Goal: Use online tool/utility: Utilize a website feature to perform a specific function

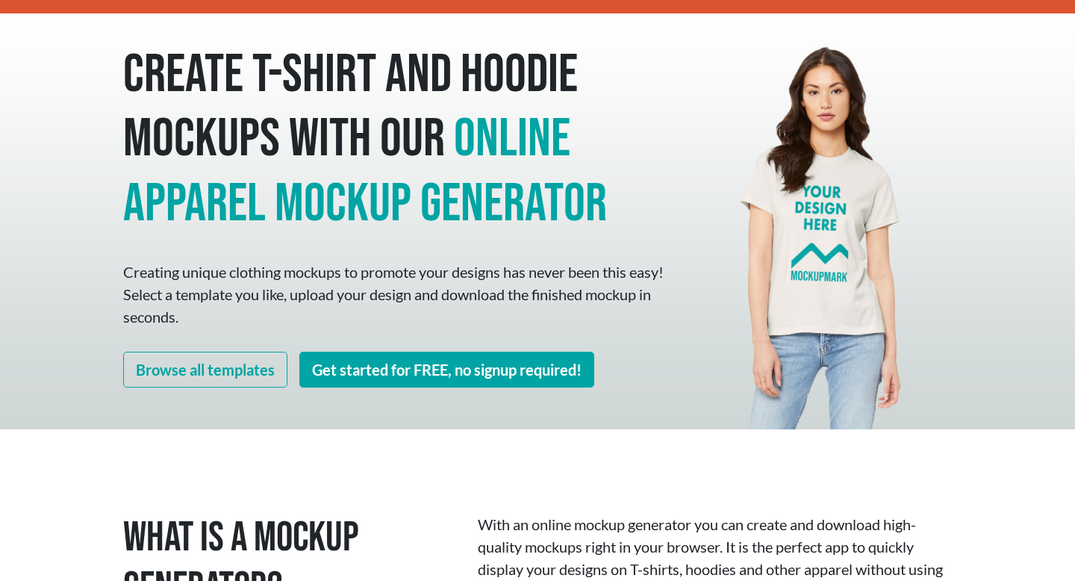
scroll to position [120, 0]
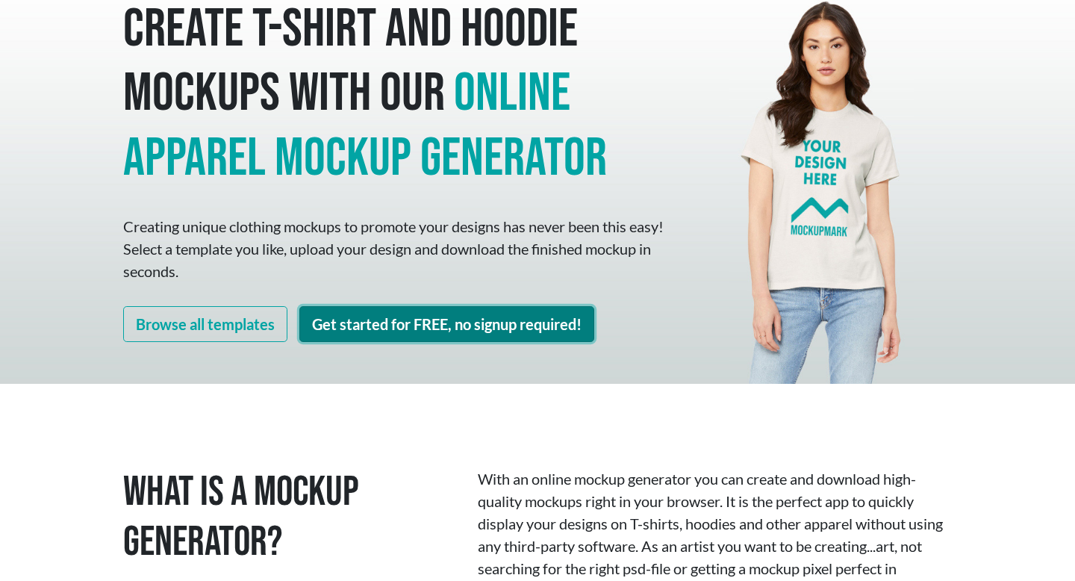
click at [372, 322] on link "Get started for FREE, no signup required!" at bounding box center [446, 324] width 295 height 36
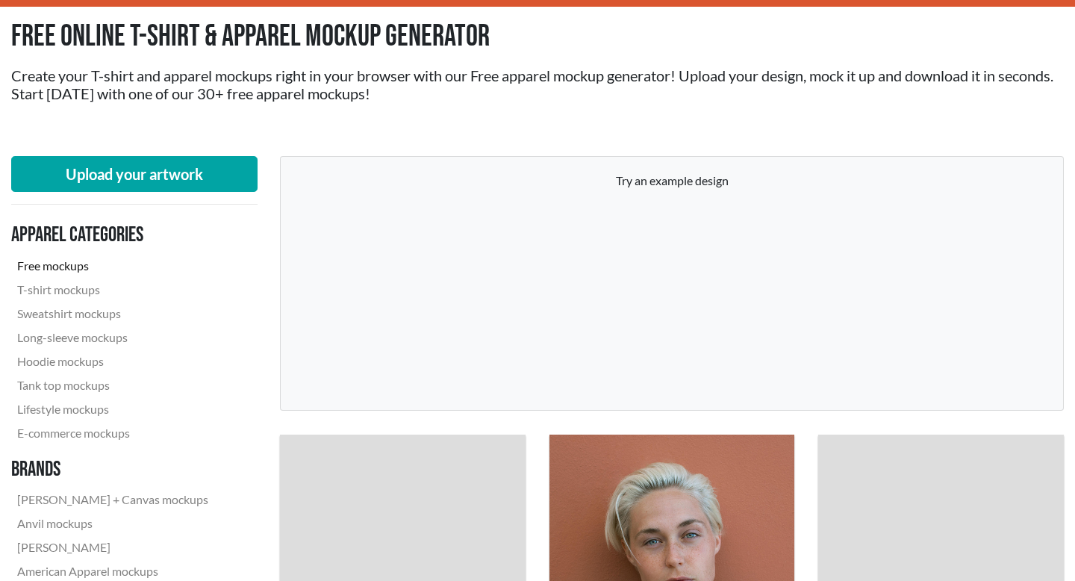
scroll to position [126, 0]
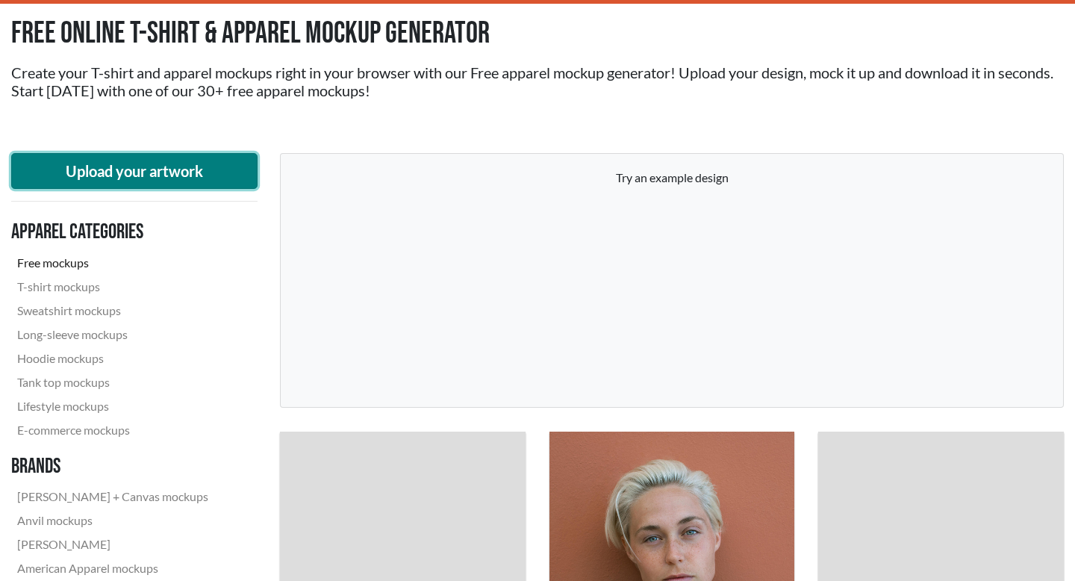
click at [222, 188] on button "Upload your artwork" at bounding box center [134, 171] width 246 height 36
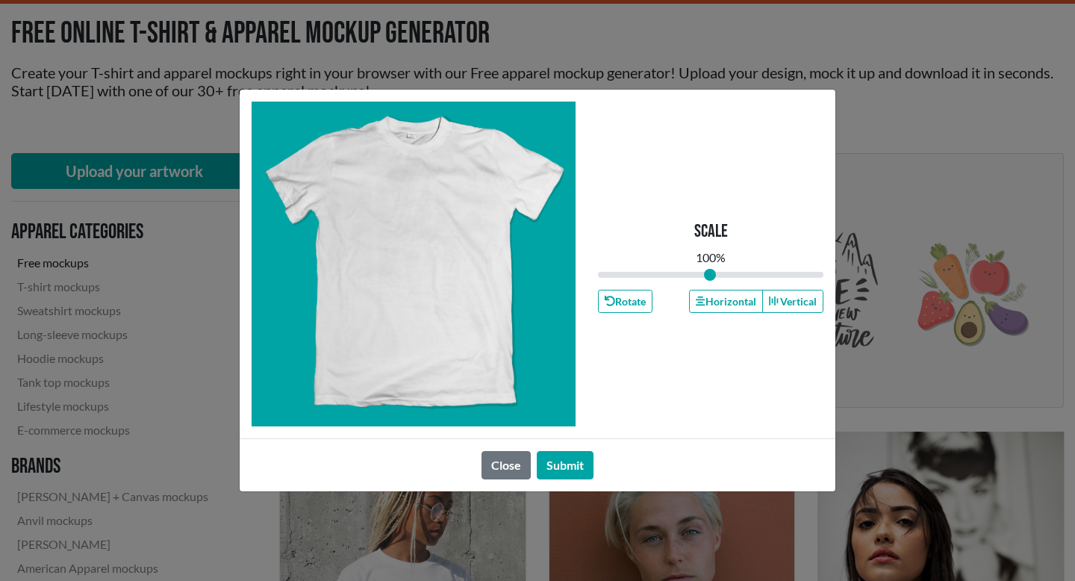
type input "1"
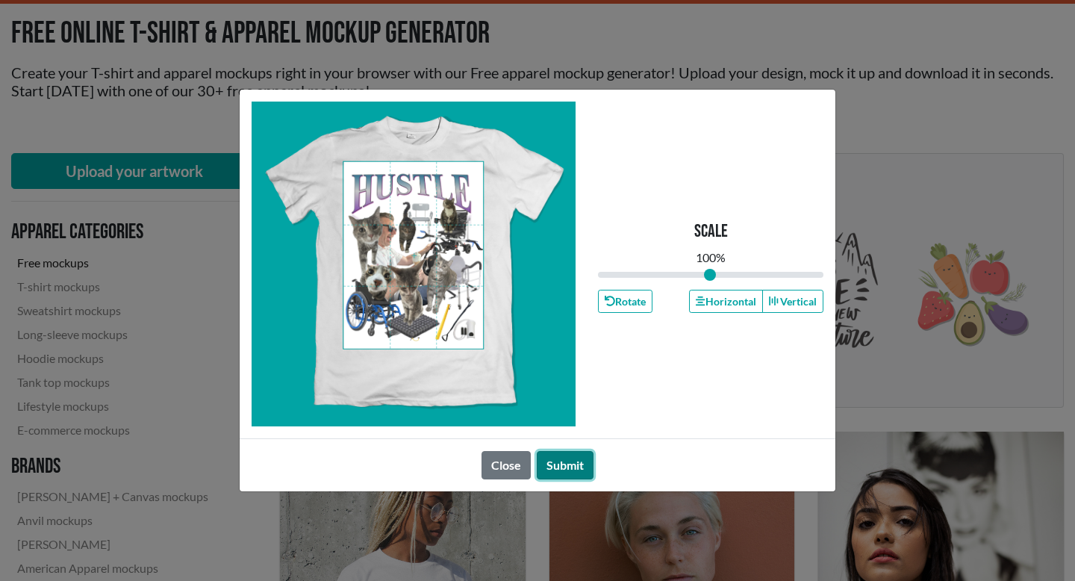
click at [576, 457] on button "Submit" at bounding box center [565, 465] width 57 height 28
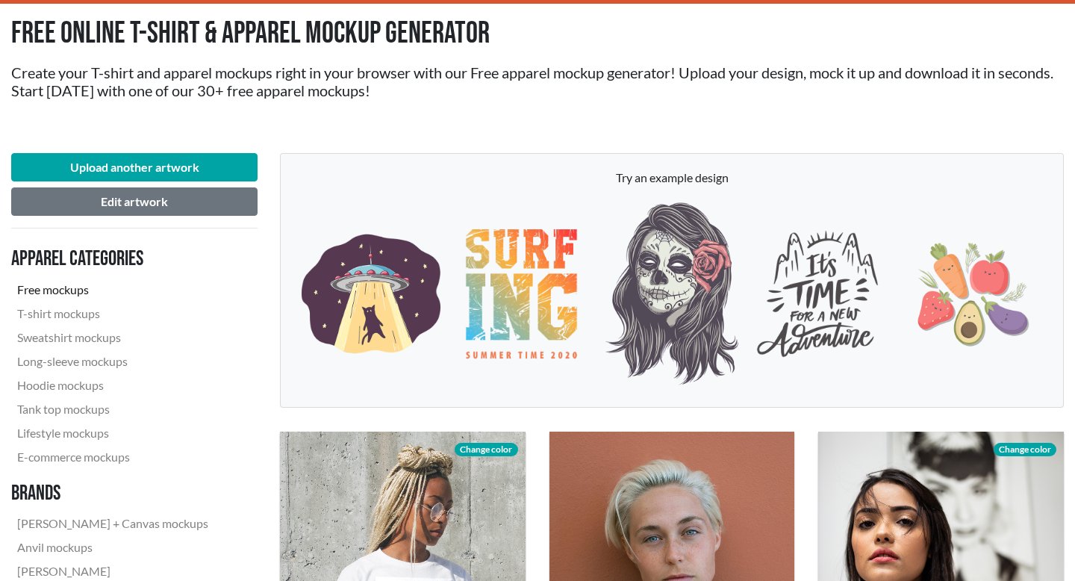
scroll to position [105, 0]
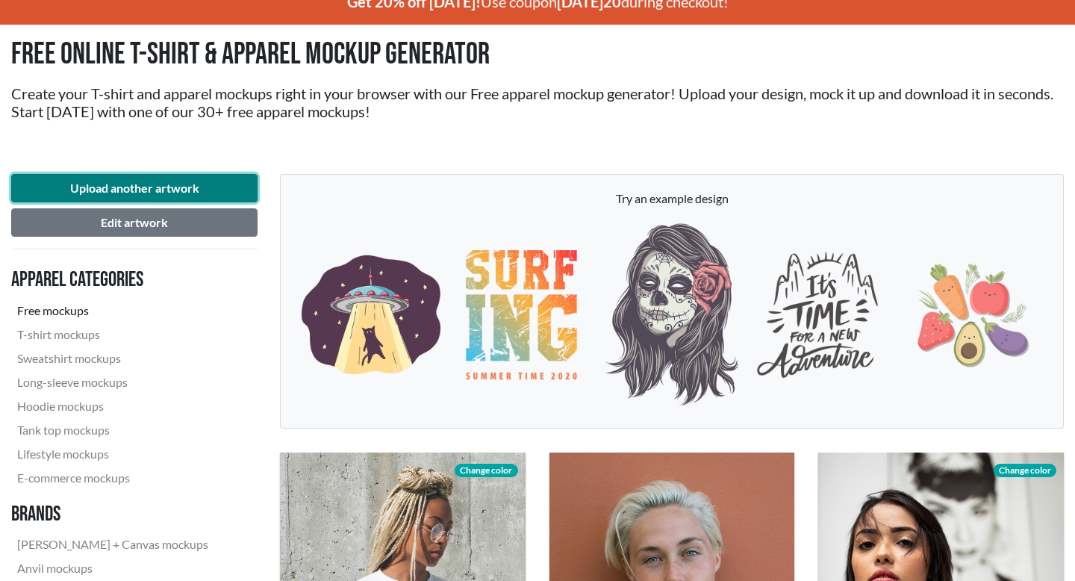
click at [179, 187] on button "Upload another artwork" at bounding box center [134, 188] width 246 height 28
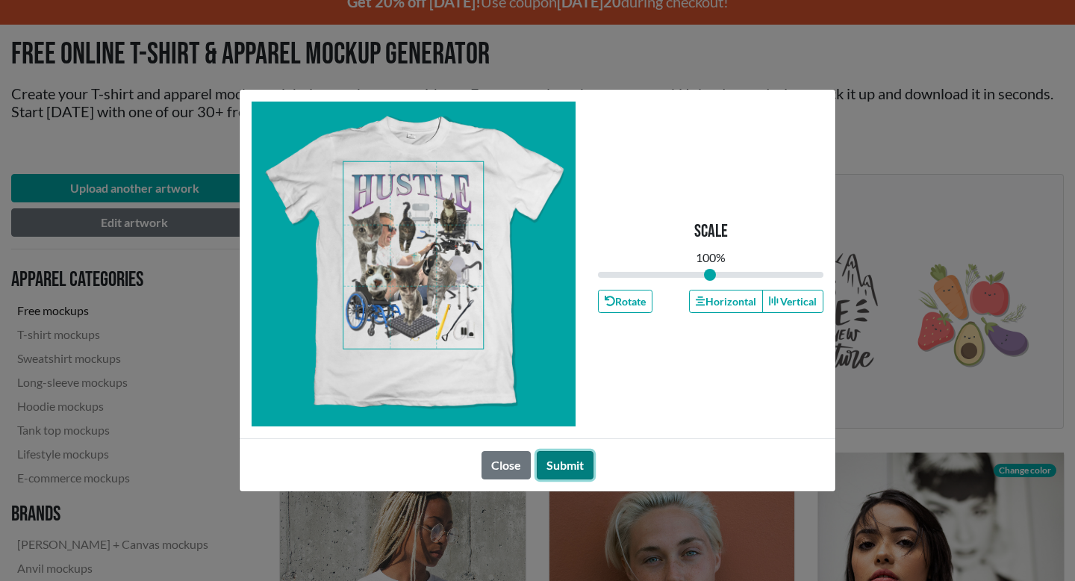
click at [559, 462] on button "Submit" at bounding box center [565, 465] width 57 height 28
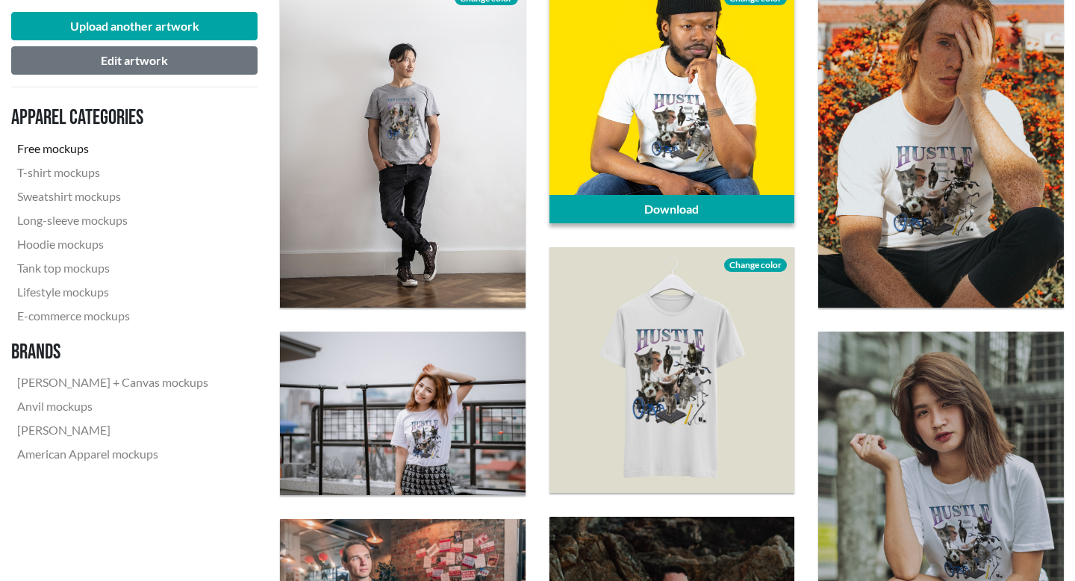
scroll to position [941, 0]
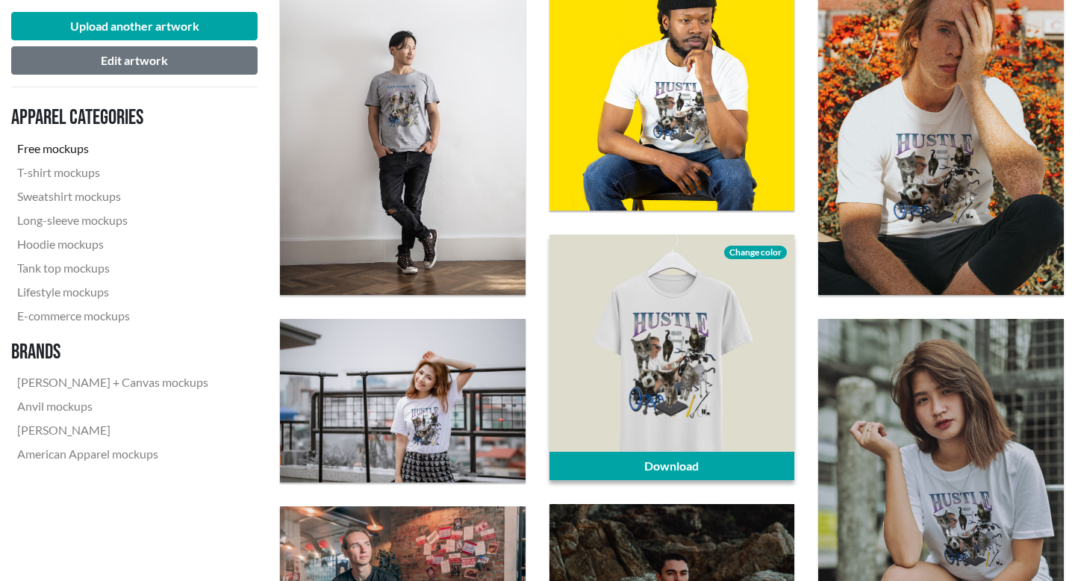
click at [631, 339] on div at bounding box center [672, 357] width 246 height 246
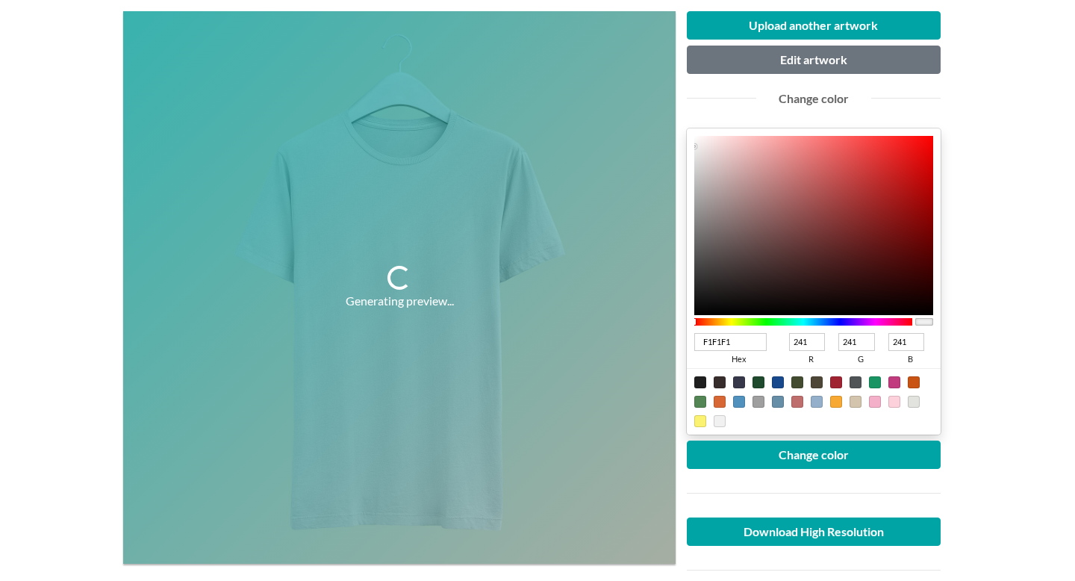
scroll to position [224, 0]
